Goal: Navigation & Orientation: Find specific page/section

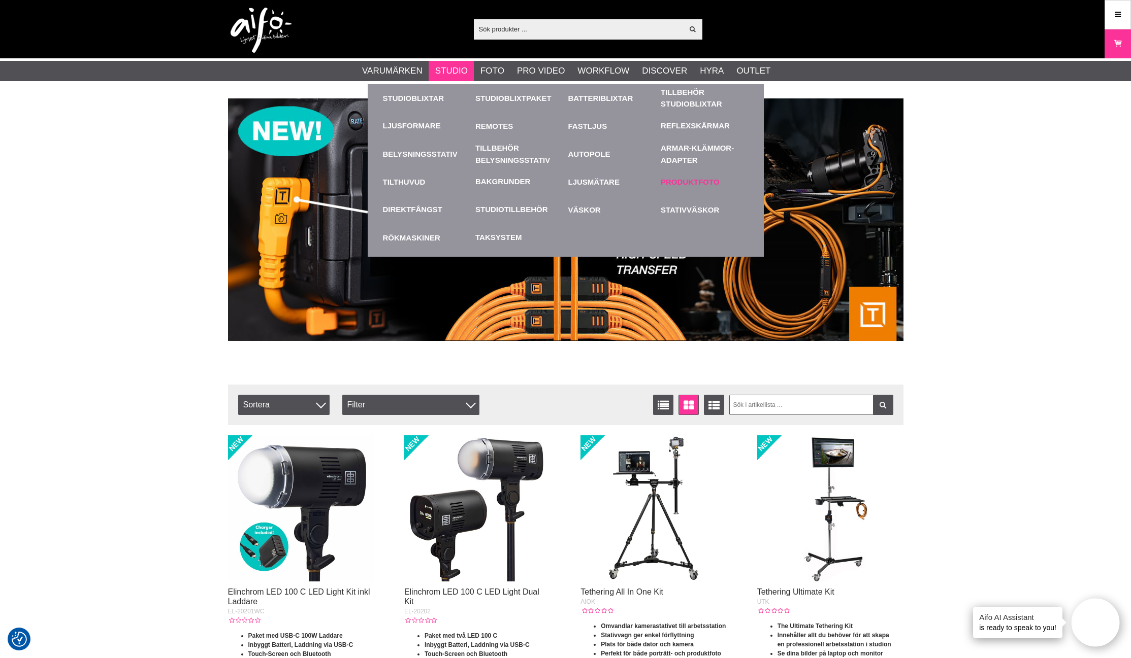
click at [691, 183] on link "Produktfoto" at bounding box center [704, 182] width 88 height 28
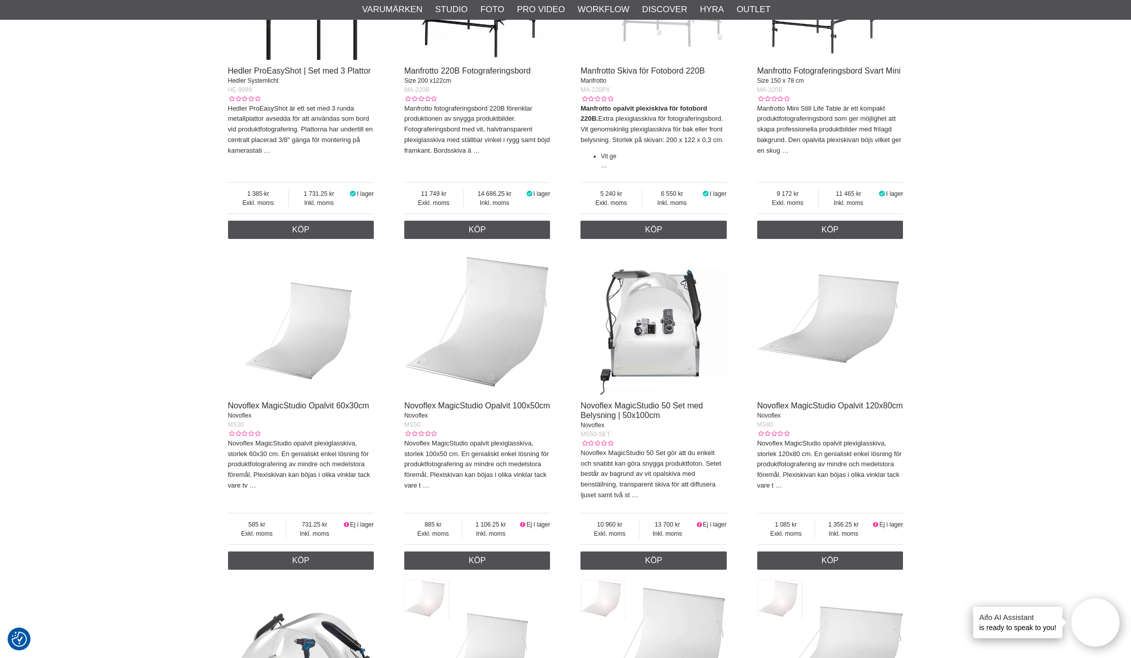
scroll to position [476, 0]
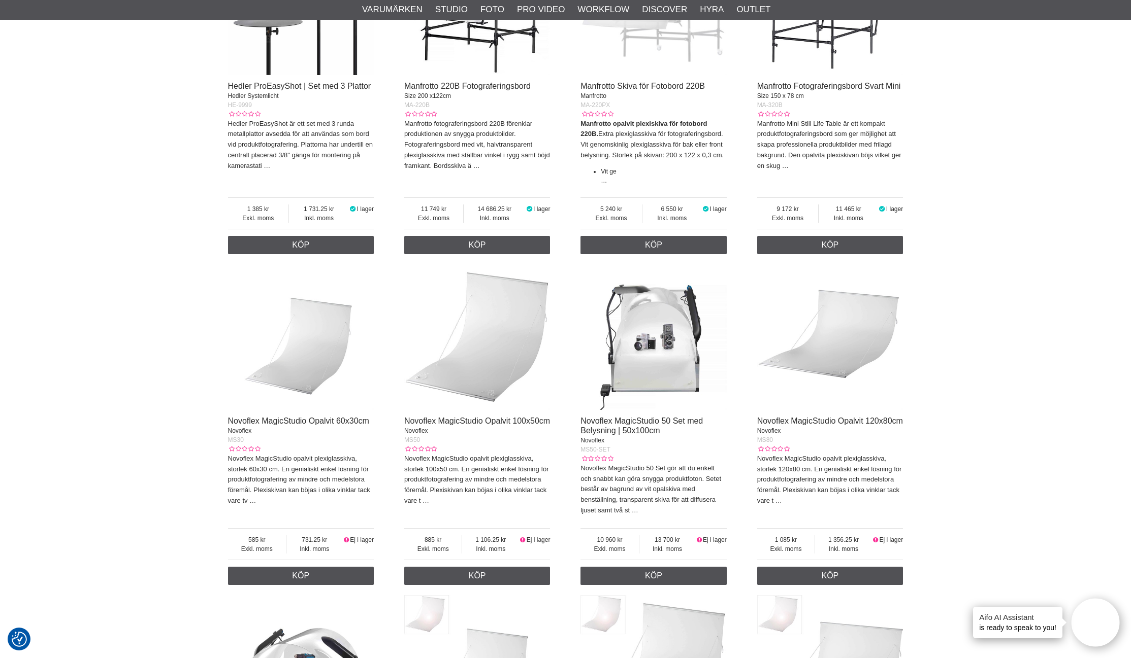
click at [475, 363] on img at bounding box center [477, 337] width 146 height 146
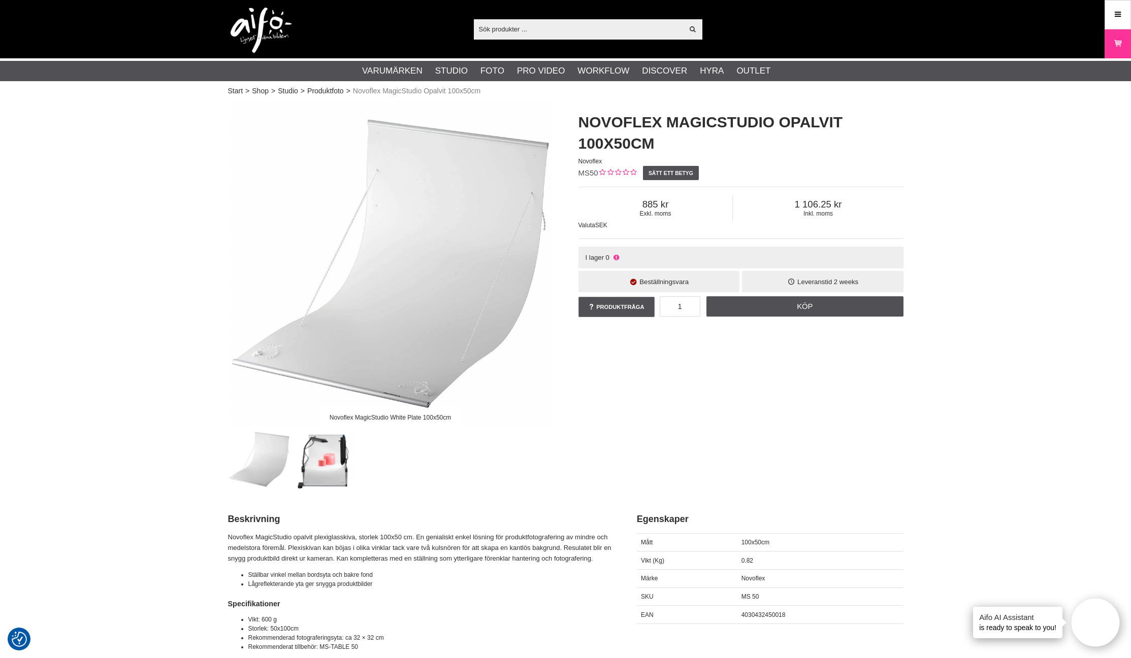
click at [333, 469] on img at bounding box center [324, 459] width 61 height 61
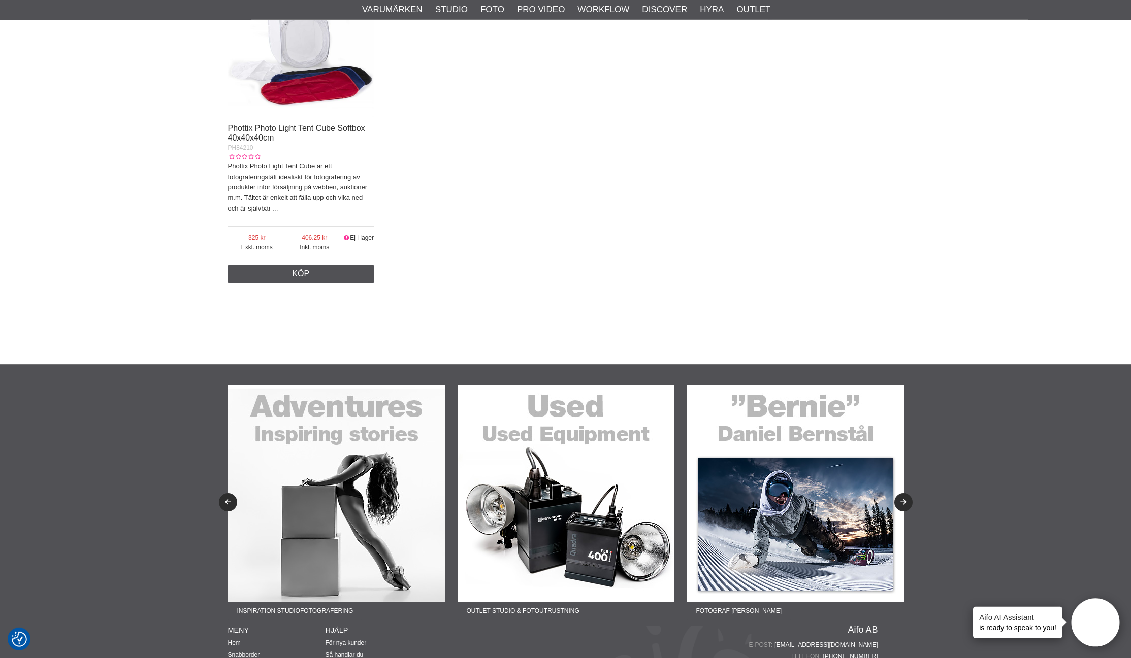
scroll to position [1548, 0]
